Goal: Information Seeking & Learning: Learn about a topic

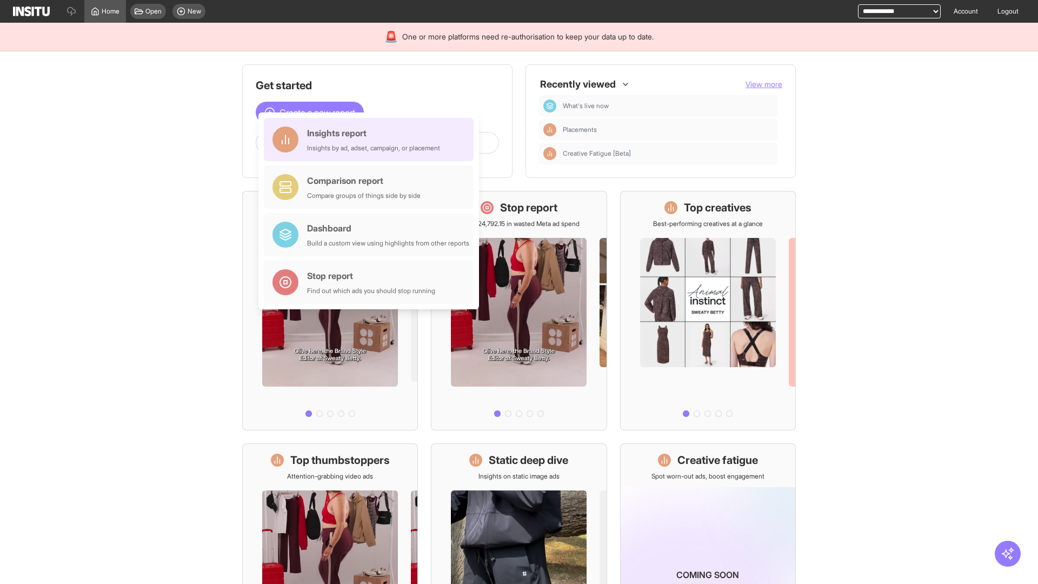
click at [372, 140] on div "Insights report Insights by ad, adset, campaign, or placement" at bounding box center [373, 140] width 133 height 26
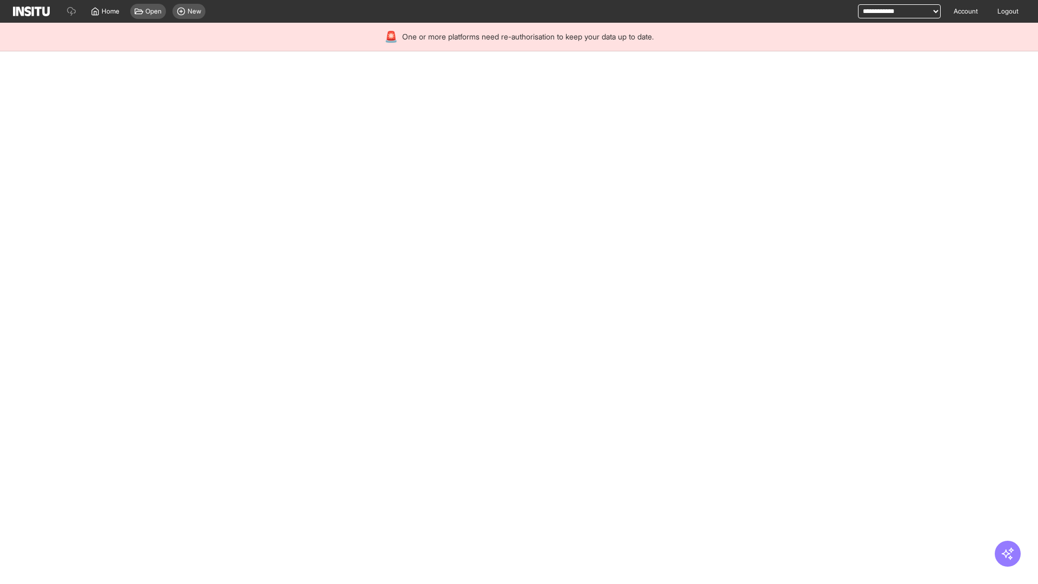
select select "**"
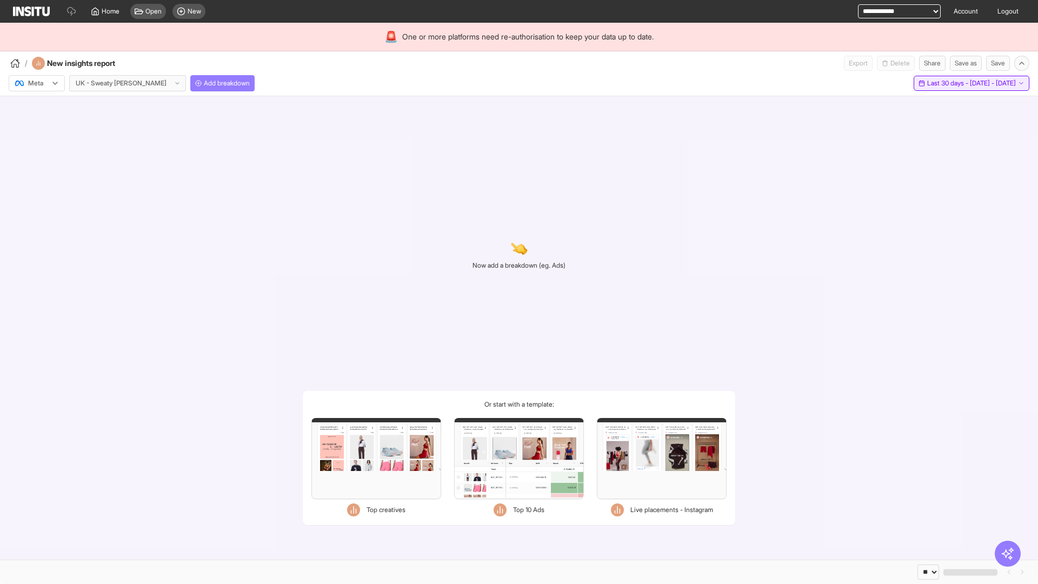
click at [948, 83] on span "Last 30 days - [DATE] - [DATE]" at bounding box center [972, 83] width 89 height 9
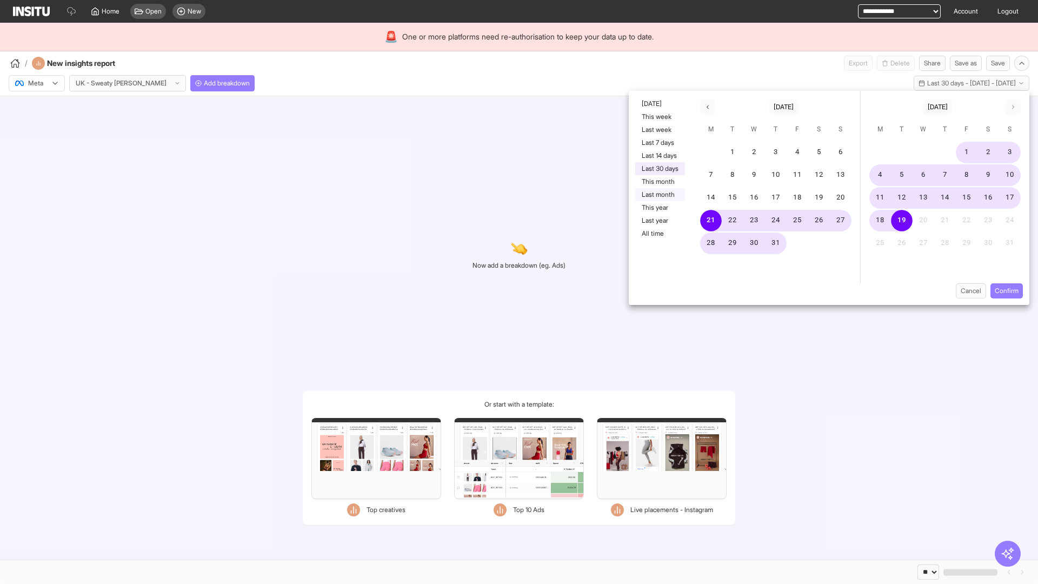
click at [659, 195] on button "Last month" at bounding box center [660, 194] width 50 height 13
